Goal: Task Accomplishment & Management: Use online tool/utility

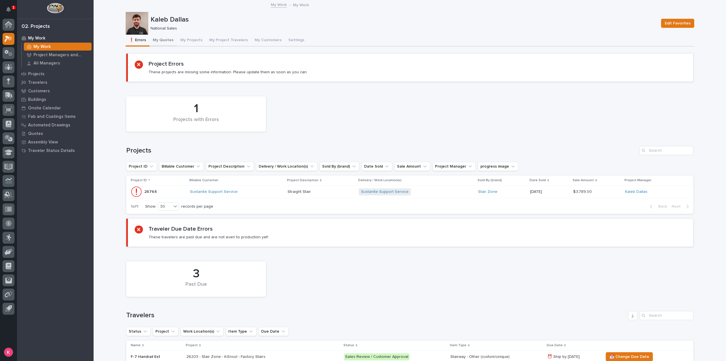
click at [168, 42] on button "My Quotes" at bounding box center [164, 41] width 28 height 12
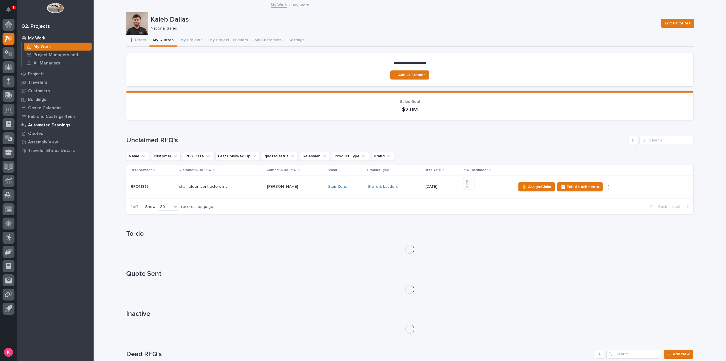
click at [5, 10] on button "Notifications" at bounding box center [9, 9] width 12 height 12
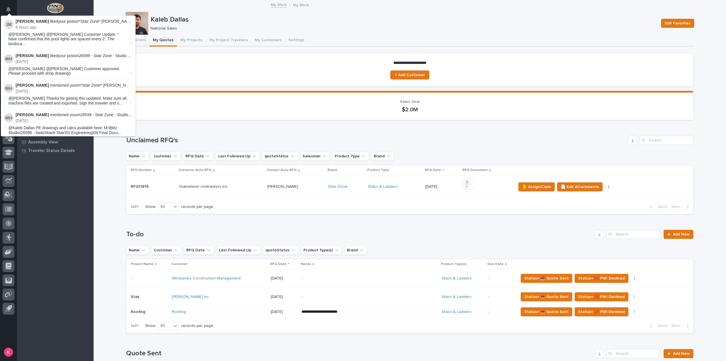
click at [56, 238] on div "My Work My Work Project Managers and Engineers All Managers Projects Travelers …" at bounding box center [55, 197] width 77 height 327
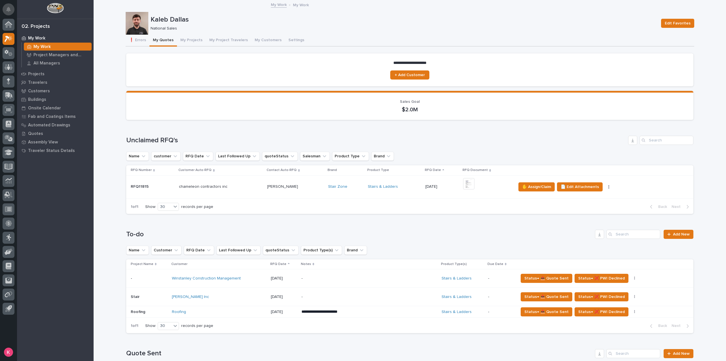
click at [8, 9] on icon "Notifications" at bounding box center [8, 9] width 5 height 5
drag, startPoint x: 45, startPoint y: 157, endPoint x: 51, endPoint y: 161, distance: 7.0
click at [47, 160] on div "My Work My Work Project Managers and Engineers All Managers Projects Travelers …" at bounding box center [55, 197] width 77 height 327
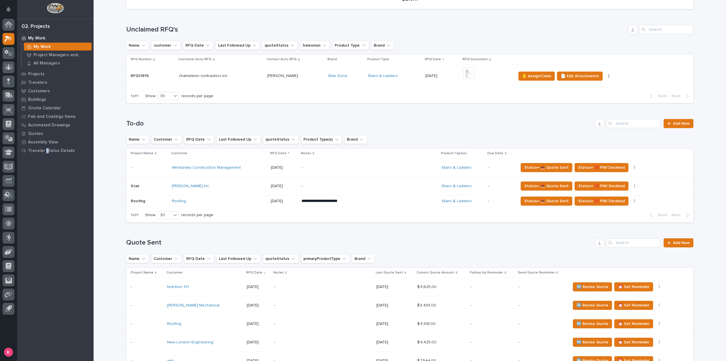
scroll to position [113, 0]
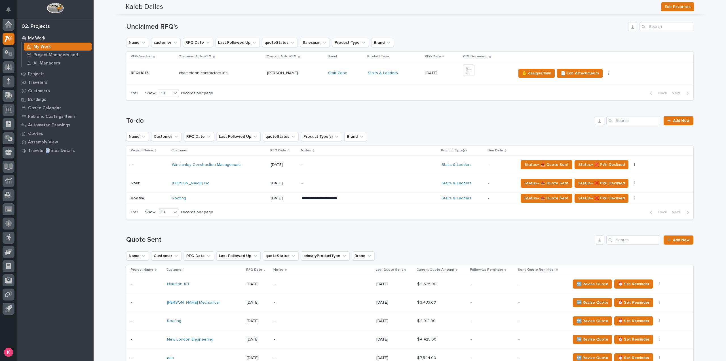
click at [351, 167] on div "-" at bounding box center [351, 164] width 99 height 13
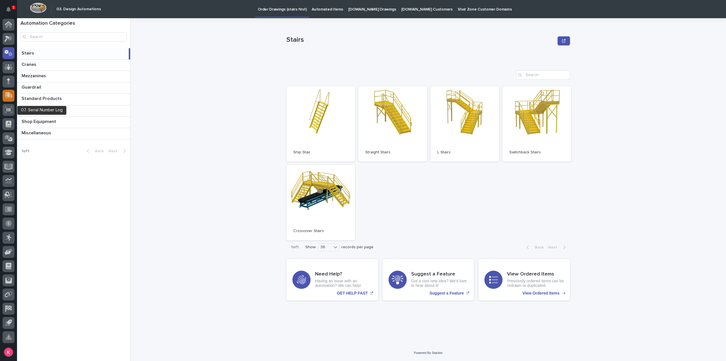
click at [11, 95] on icon at bounding box center [8, 94] width 7 height 5
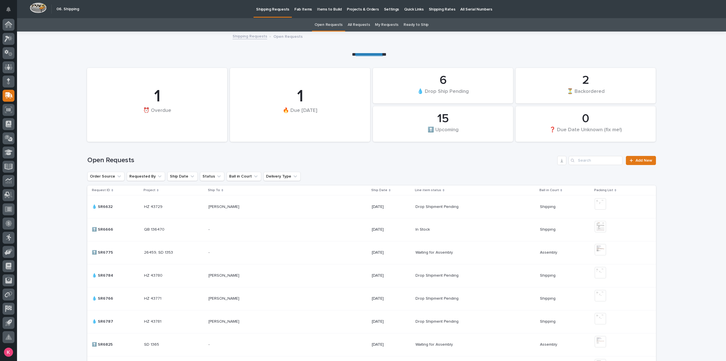
click at [435, 8] on p "Shipping Rates" at bounding box center [442, 6] width 27 height 12
